Goal: Check status: Check status

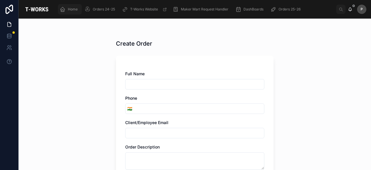
click at [75, 8] on span "Home" at bounding box center [73, 9] width 10 height 5
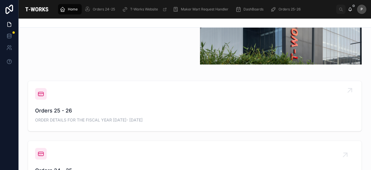
scroll to position [203, 0]
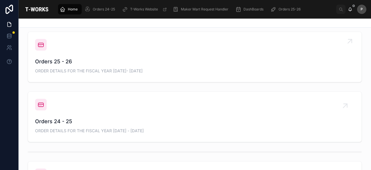
click at [64, 60] on span "Orders 25 - 26" at bounding box center [195, 61] width 320 height 8
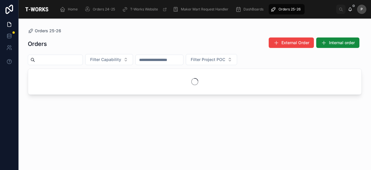
click at [74, 61] on input "text" at bounding box center [59, 60] width 48 height 8
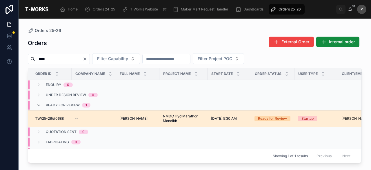
type input "****"
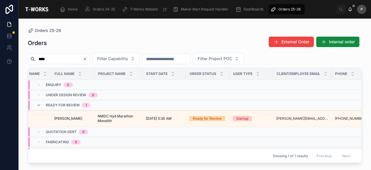
scroll to position [0, 66]
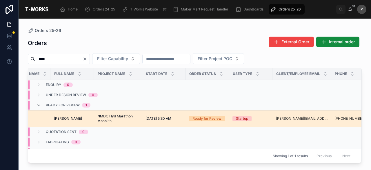
click at [216, 116] on div "Ready for Review" at bounding box center [207, 118] width 29 height 5
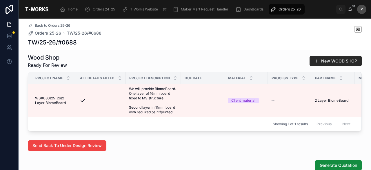
scroll to position [464, 0]
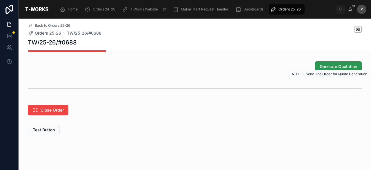
click at [320, 69] on span "Generate Quotation" at bounding box center [338, 67] width 37 height 6
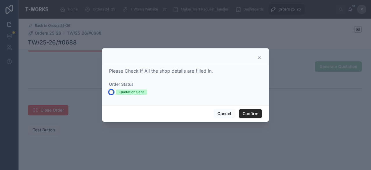
click at [110, 91] on button "Quotation Sent" at bounding box center [111, 92] width 5 height 5
click at [247, 112] on button "Confirm" at bounding box center [250, 113] width 23 height 9
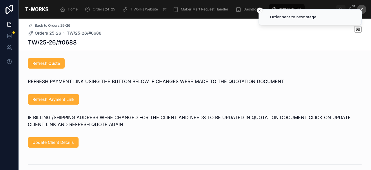
scroll to position [371, 0]
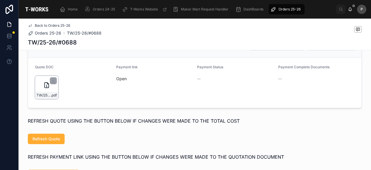
click at [52, 99] on div "TW/25-26/#0688 .pdf" at bounding box center [46, 95] width 23 height 7
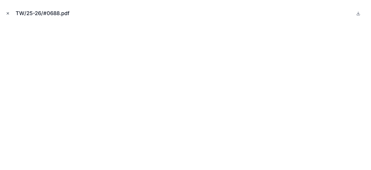
click at [8, 14] on icon "Close modal" at bounding box center [8, 13] width 4 height 4
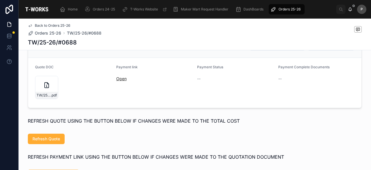
click at [120, 81] on link "Open" at bounding box center [121, 78] width 10 height 5
click at [74, 8] on span "Home" at bounding box center [73, 9] width 10 height 5
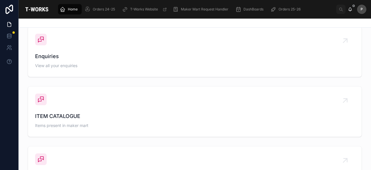
scroll to position [228, 0]
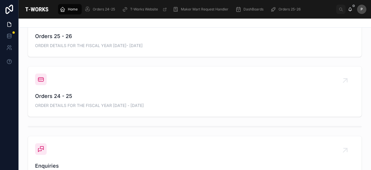
click at [63, 39] on span "Orders 25 - 26" at bounding box center [195, 36] width 320 height 8
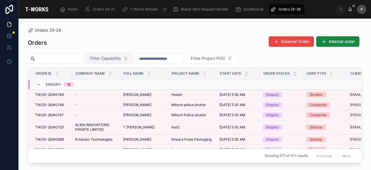
click at [133, 62] on button "Filter Capability" at bounding box center [109, 58] width 48 height 11
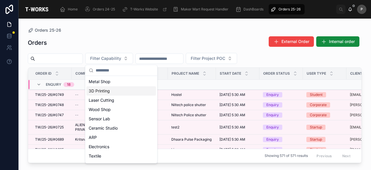
click at [110, 91] on div "3D Printing" at bounding box center [121, 90] width 70 height 9
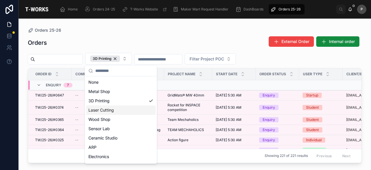
click at [180, 85] on td at bounding box center [188, 85] width 48 height 10
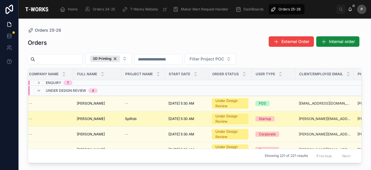
scroll to position [0, 45]
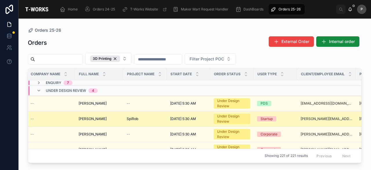
click at [232, 119] on div "Under Design Review" at bounding box center [232, 118] width 30 height 10
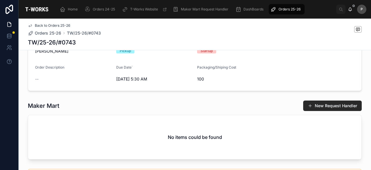
scroll to position [393, 0]
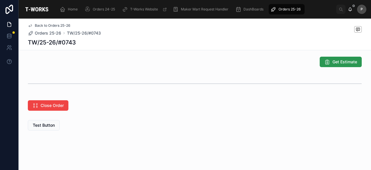
click at [338, 64] on span "Get Estimate" at bounding box center [345, 62] width 25 height 6
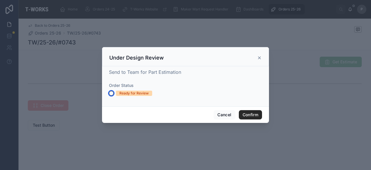
click at [111, 93] on button "Ready for Review" at bounding box center [111, 93] width 5 height 5
click at [245, 114] on button "Confirm" at bounding box center [250, 114] width 23 height 9
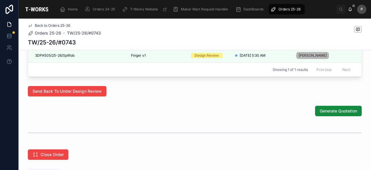
scroll to position [317, 0]
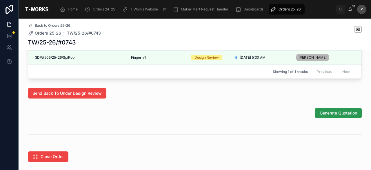
click at [339, 116] on span "Generate Quotation" at bounding box center [338, 113] width 37 height 6
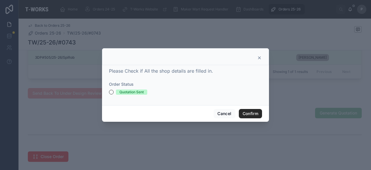
click at [109, 91] on div "Please Check if All the shop details are filled in. Order Status Quotation Sent" at bounding box center [185, 85] width 167 height 40
click at [253, 114] on button "Confirm" at bounding box center [250, 113] width 23 height 9
click at [249, 112] on button "Confirm" at bounding box center [250, 113] width 23 height 9
click at [112, 92] on button "Quotation Sent" at bounding box center [111, 92] width 5 height 5
click at [245, 113] on button "Confirm" at bounding box center [250, 113] width 23 height 9
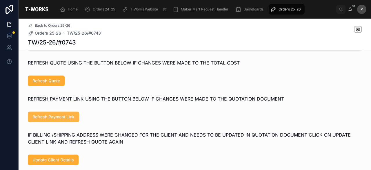
scroll to position [282, 0]
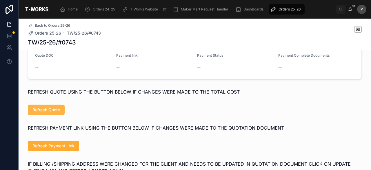
click at [57, 109] on button "Refresh Quote" at bounding box center [46, 109] width 37 height 10
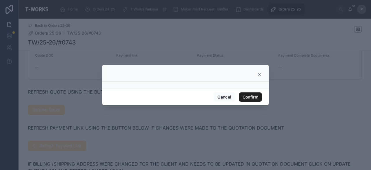
click at [249, 95] on button "Confirm" at bounding box center [250, 96] width 23 height 9
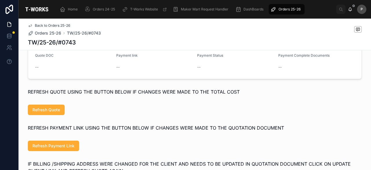
scroll to position [311, 0]
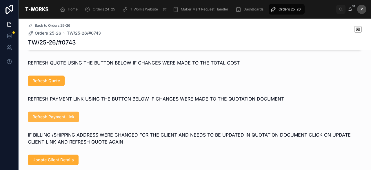
click at [67, 120] on span "Refresh Payment Link" at bounding box center [53, 117] width 42 height 6
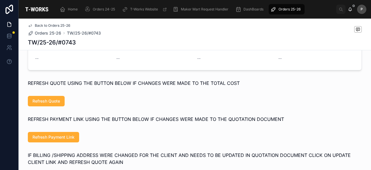
scroll to position [282, 0]
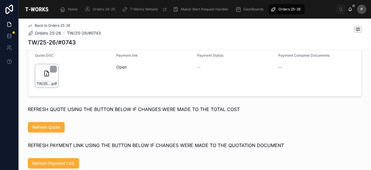
click at [53, 81] on div "TW/25-26/#0743 .pdf" at bounding box center [46, 75] width 23 height 23
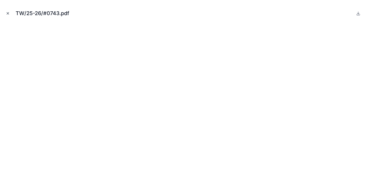
click at [6, 12] on icon "Close modal" at bounding box center [8, 13] width 4 height 4
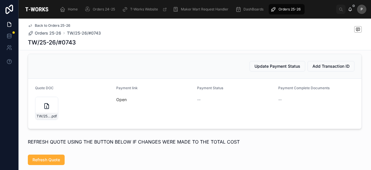
scroll to position [224, 0]
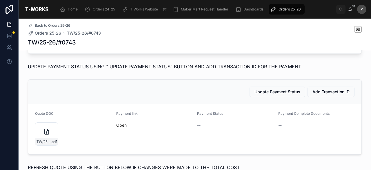
click at [120, 127] on link "Open" at bounding box center [121, 124] width 10 height 5
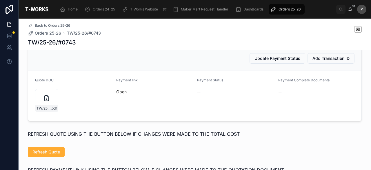
scroll to position [340, 0]
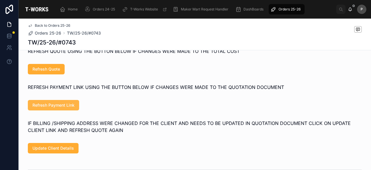
click at [76, 106] on button "Refresh Payment Link" at bounding box center [53, 105] width 51 height 10
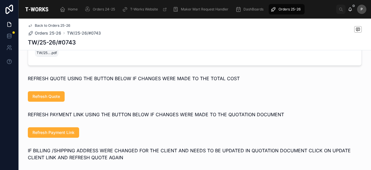
scroll to position [253, 0]
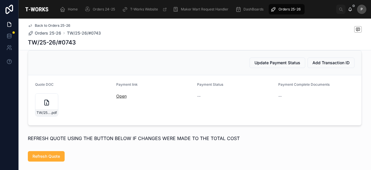
click at [121, 98] on link "Open" at bounding box center [121, 95] width 10 height 5
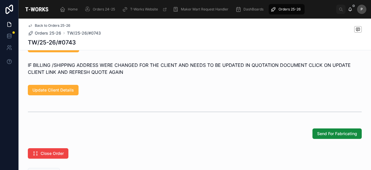
scroll to position [369, 0]
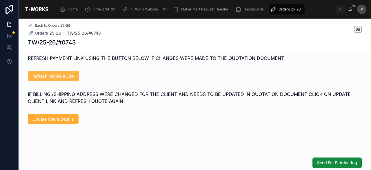
click at [65, 81] on button "Refresh Payment Link" at bounding box center [53, 76] width 51 height 10
click at [69, 79] on span "Refresh Payment Link" at bounding box center [53, 76] width 42 height 6
click at [71, 77] on span "Refresh Payment Link" at bounding box center [53, 76] width 42 height 6
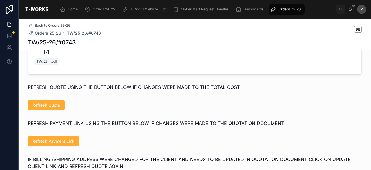
scroll to position [311, 0]
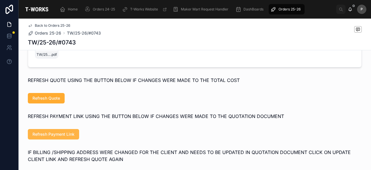
click at [59, 136] on span "Refresh Payment Link" at bounding box center [53, 134] width 42 height 6
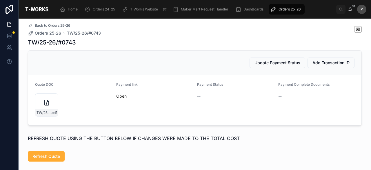
scroll to position [253, 0]
click at [124, 98] on link "Open" at bounding box center [121, 95] width 10 height 5
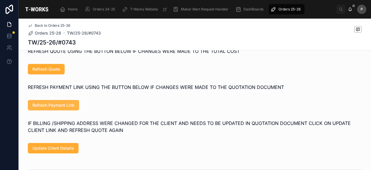
click at [49, 108] on span "Refresh Payment Link" at bounding box center [53, 105] width 42 height 6
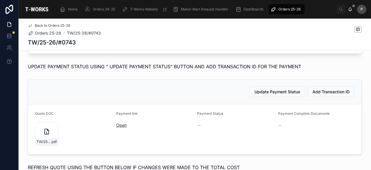
click at [121, 127] on link "Open" at bounding box center [121, 124] width 10 height 5
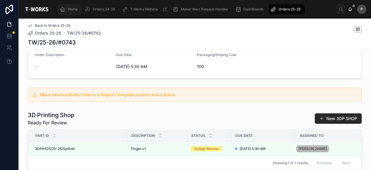
click at [74, 8] on span "Home" at bounding box center [73, 9] width 10 height 5
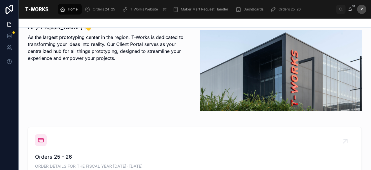
scroll to position [224, 0]
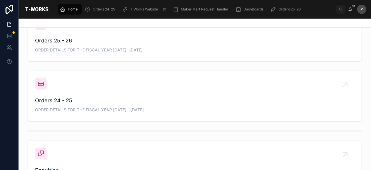
click at [66, 47] on span "ORDER DETAILS FOR THE FISCAL YEAR [DATE]- [DATE]" at bounding box center [195, 50] width 320 height 6
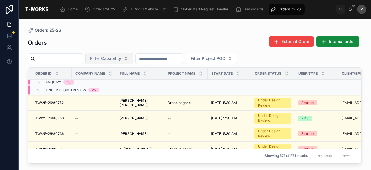
click at [133, 59] on button "Filter Capability" at bounding box center [109, 58] width 48 height 11
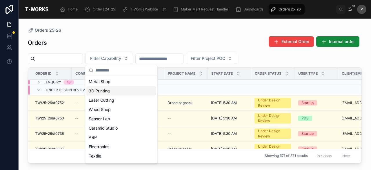
click at [106, 89] on div "3D Printing" at bounding box center [121, 90] width 70 height 9
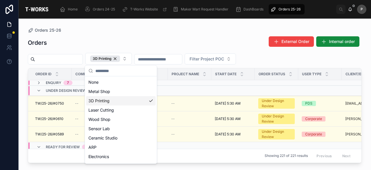
click at [172, 47] on div "Orders External Order Internal order" at bounding box center [195, 42] width 334 height 13
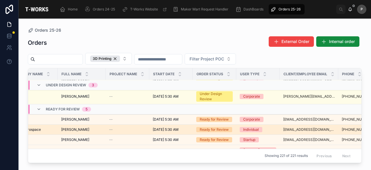
scroll to position [29, 62]
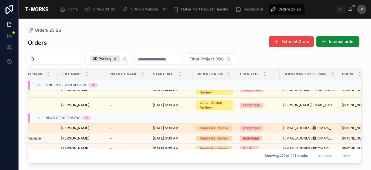
click at [220, 127] on div "Ready for Review" at bounding box center [214, 127] width 29 height 5
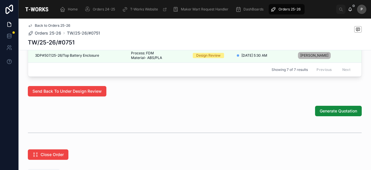
scroll to position [406, 0]
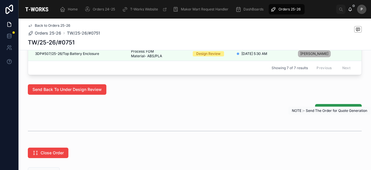
click at [322, 112] on span "Generate Quotation" at bounding box center [338, 109] width 37 height 6
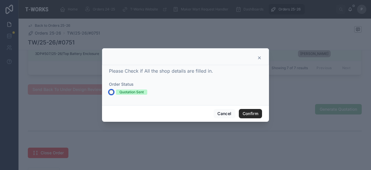
click at [113, 91] on button "Quotation Sent" at bounding box center [111, 92] width 5 height 5
click at [250, 112] on button "Confirm" at bounding box center [250, 113] width 23 height 9
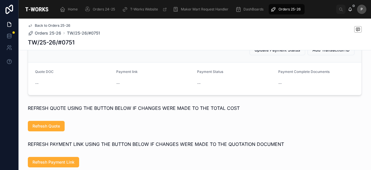
scroll to position [342, 0]
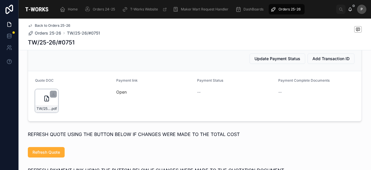
click at [53, 111] on div "TW/25-26/#0751 .pdf" at bounding box center [46, 108] width 23 height 7
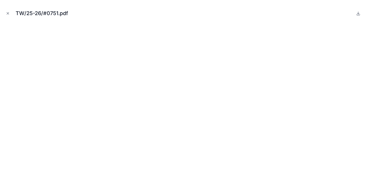
drag, startPoint x: 9, startPoint y: 12, endPoint x: 15, endPoint y: 13, distance: 5.6
click at [9, 12] on icon "Close modal" at bounding box center [8, 13] width 4 height 4
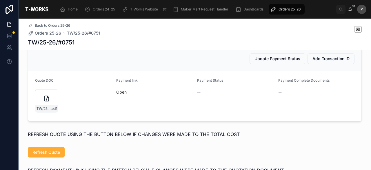
click at [121, 94] on link "Open" at bounding box center [121, 91] width 10 height 5
click at [77, 8] on span "Home" at bounding box center [73, 9] width 10 height 5
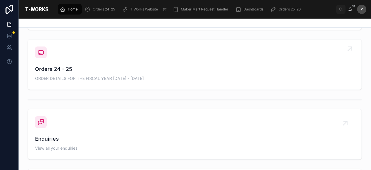
scroll to position [168, 0]
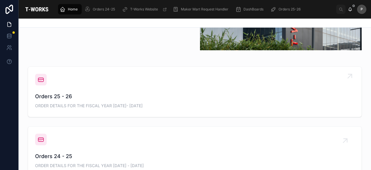
click at [57, 93] on span "Orders 25 - 26" at bounding box center [195, 96] width 320 height 8
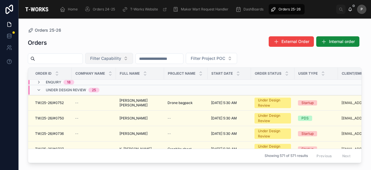
click at [133, 61] on button "Filter Capability" at bounding box center [109, 58] width 48 height 11
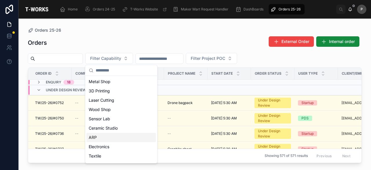
scroll to position [27, 0]
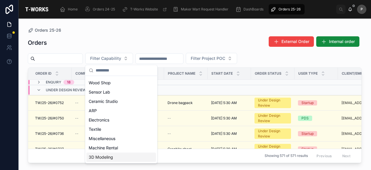
click at [103, 156] on div "3D Modeling" at bounding box center [121, 156] width 70 height 9
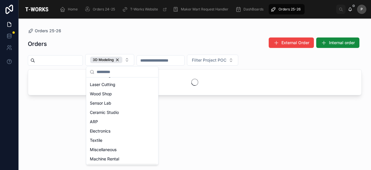
scroll to position [36, 0]
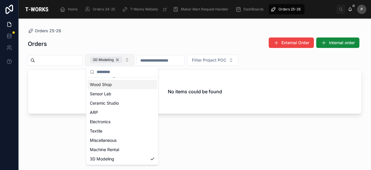
click at [122, 59] on div "3D Modeling" at bounding box center [106, 60] width 32 height 6
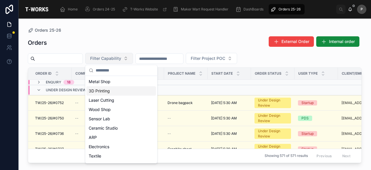
click at [108, 90] on div "3D Printing" at bounding box center [121, 90] width 70 height 9
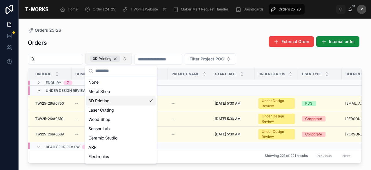
click at [183, 88] on td at bounding box center [190, 91] width 44 height 10
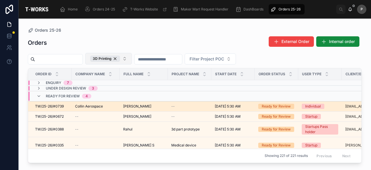
click at [280, 105] on div "Ready for Review" at bounding box center [276, 106] width 29 height 5
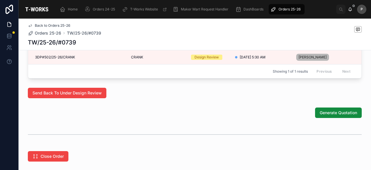
scroll to position [319, 0]
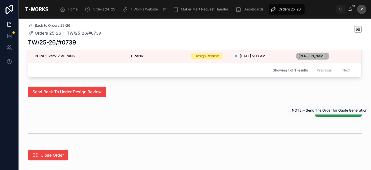
click at [323, 114] on span "Generate Quotation" at bounding box center [338, 112] width 37 height 6
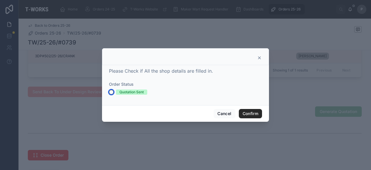
click at [113, 90] on button "Quotation Sent" at bounding box center [111, 92] width 5 height 5
click at [247, 112] on button "Confirm" at bounding box center [250, 113] width 23 height 9
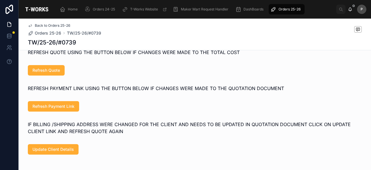
scroll to position [312, 0]
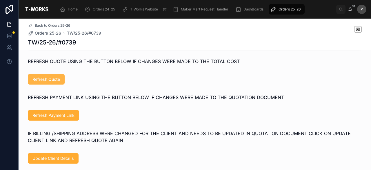
click at [59, 84] on button "Refresh Quote" at bounding box center [46, 79] width 37 height 10
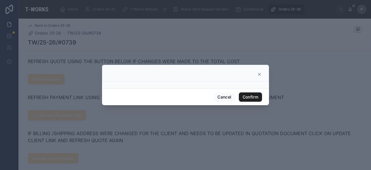
click at [253, 98] on button "Confirm" at bounding box center [250, 96] width 23 height 9
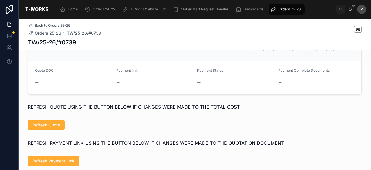
scroll to position [254, 0]
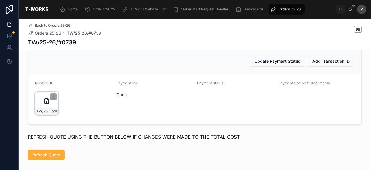
click at [50, 105] on div "TW/25-26/#0739 .pdf" at bounding box center [46, 103] width 23 height 23
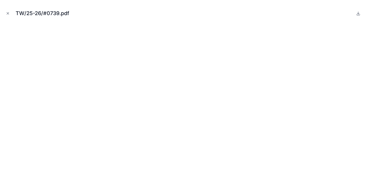
click at [8, 15] on icon "Close modal" at bounding box center [8, 13] width 4 height 4
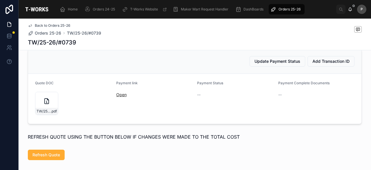
click at [120, 97] on link "Open" at bounding box center [121, 94] width 10 height 5
click at [52, 109] on div "TW/25-26/#0739 .pdf" at bounding box center [46, 103] width 23 height 23
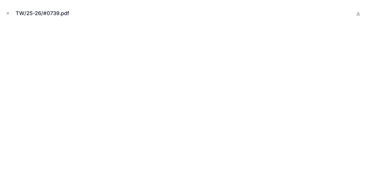
click at [182, 14] on div "TW/25-26/#0739.pdf" at bounding box center [186, 13] width 362 height 17
click at [8, 14] on icon "Close modal" at bounding box center [8, 13] width 2 height 2
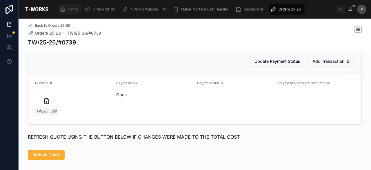
click at [70, 9] on span "Home" at bounding box center [73, 9] width 10 height 5
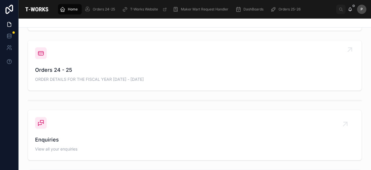
scroll to position [167, 0]
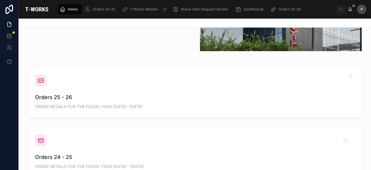
click at [57, 99] on span "Orders 25 - 26" at bounding box center [195, 97] width 320 height 8
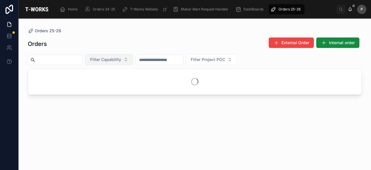
click at [133, 59] on button "Filter Capability" at bounding box center [109, 59] width 48 height 11
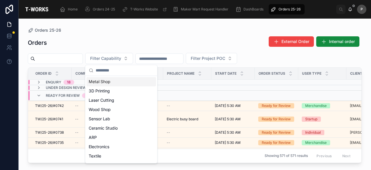
click at [152, 39] on div "Orders External Order Internal order" at bounding box center [195, 42] width 334 height 13
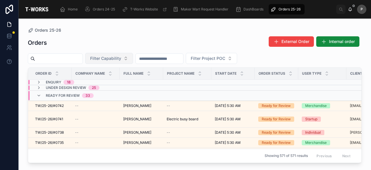
click at [133, 59] on button "Filter Capability" at bounding box center [109, 58] width 48 height 11
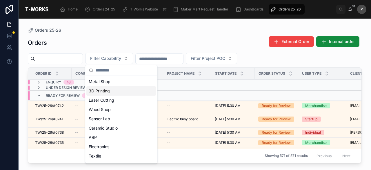
click at [107, 91] on div "3D Printing" at bounding box center [121, 90] width 70 height 9
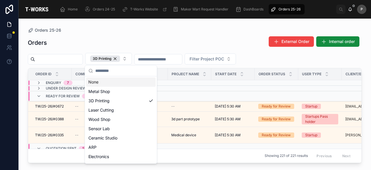
click at [167, 50] on div "Orders External Order Internal order 3D Printing Filter Project POC Order ID Co…" at bounding box center [195, 97] width 334 height 130
